Goal: Check status: Check status

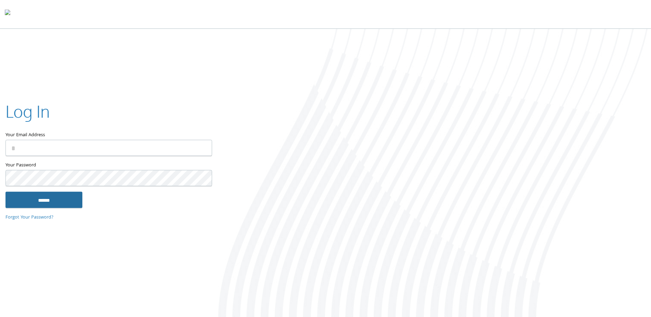
type input "**********"
click at [40, 195] on input "******" at bounding box center [43, 200] width 77 height 16
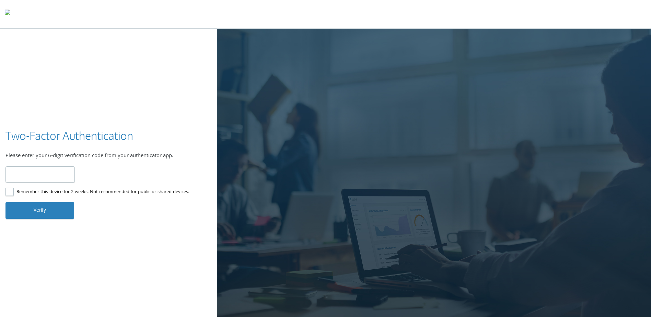
click at [43, 177] on input "number" at bounding box center [39, 174] width 69 height 16
type input "******"
